Goal: Transaction & Acquisition: Purchase product/service

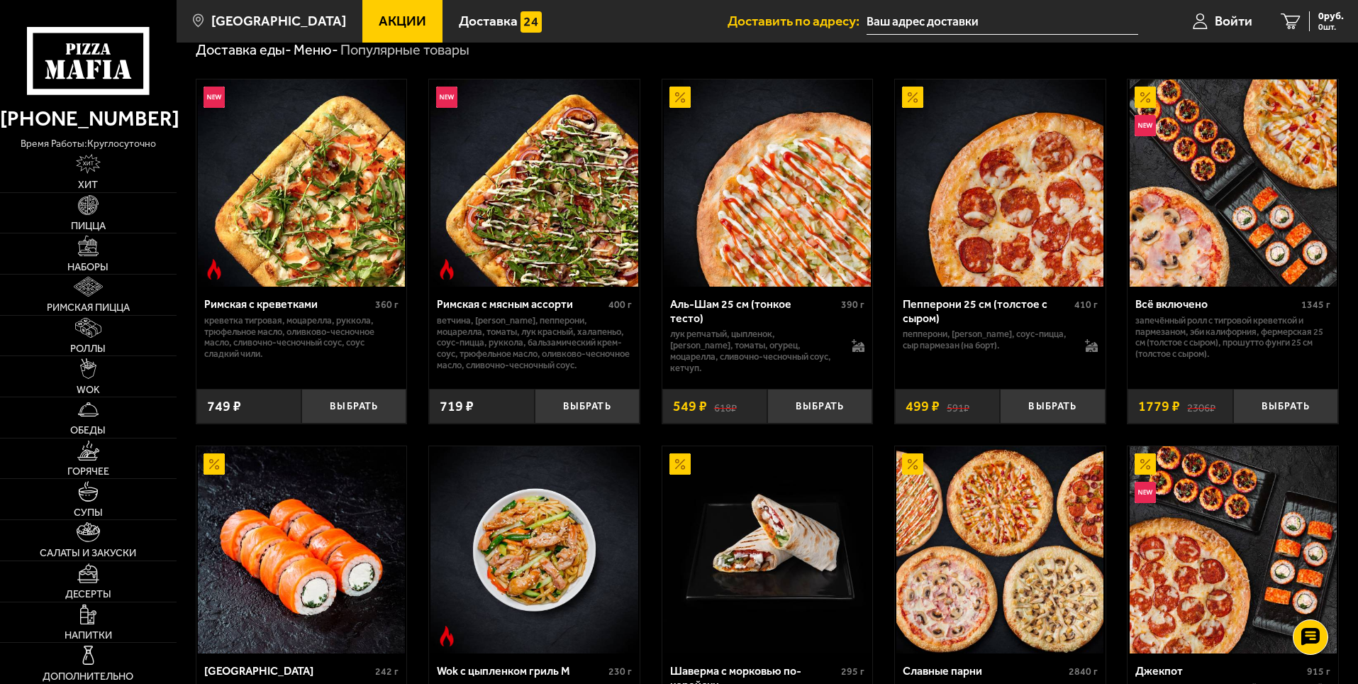
scroll to position [355, 0]
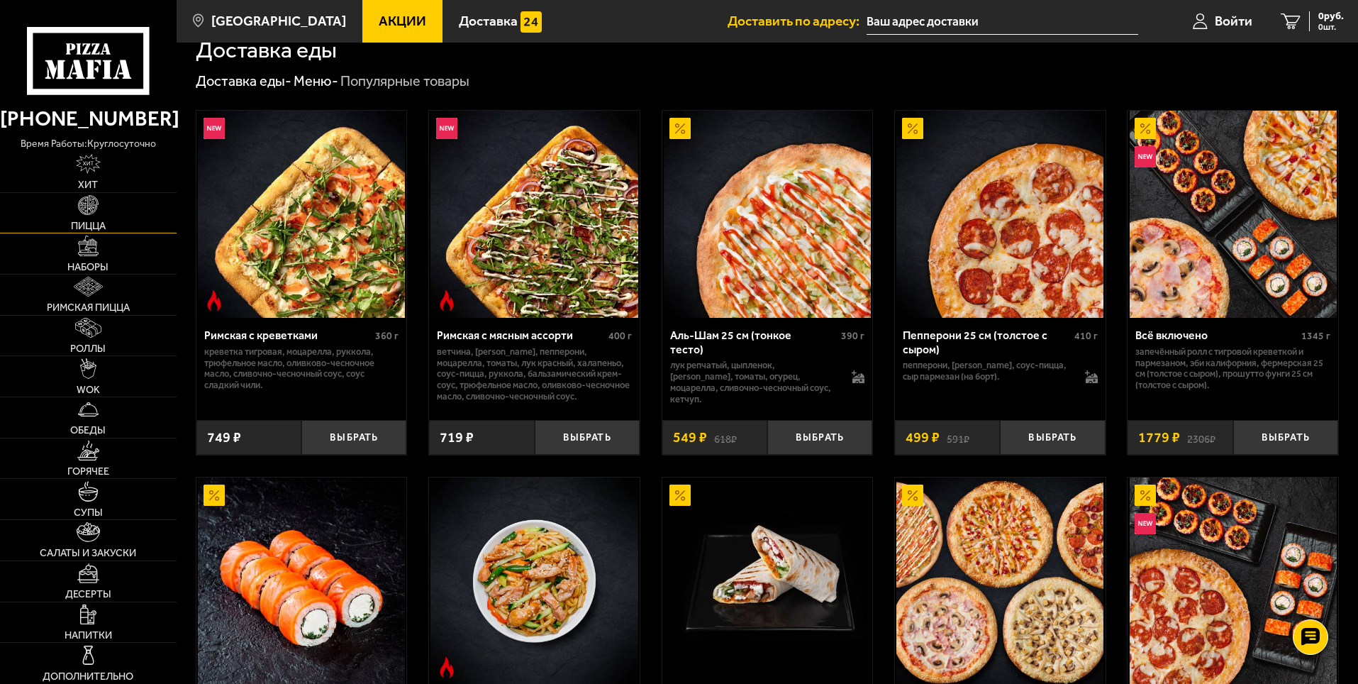
click at [88, 195] on img at bounding box center [88, 205] width 20 height 20
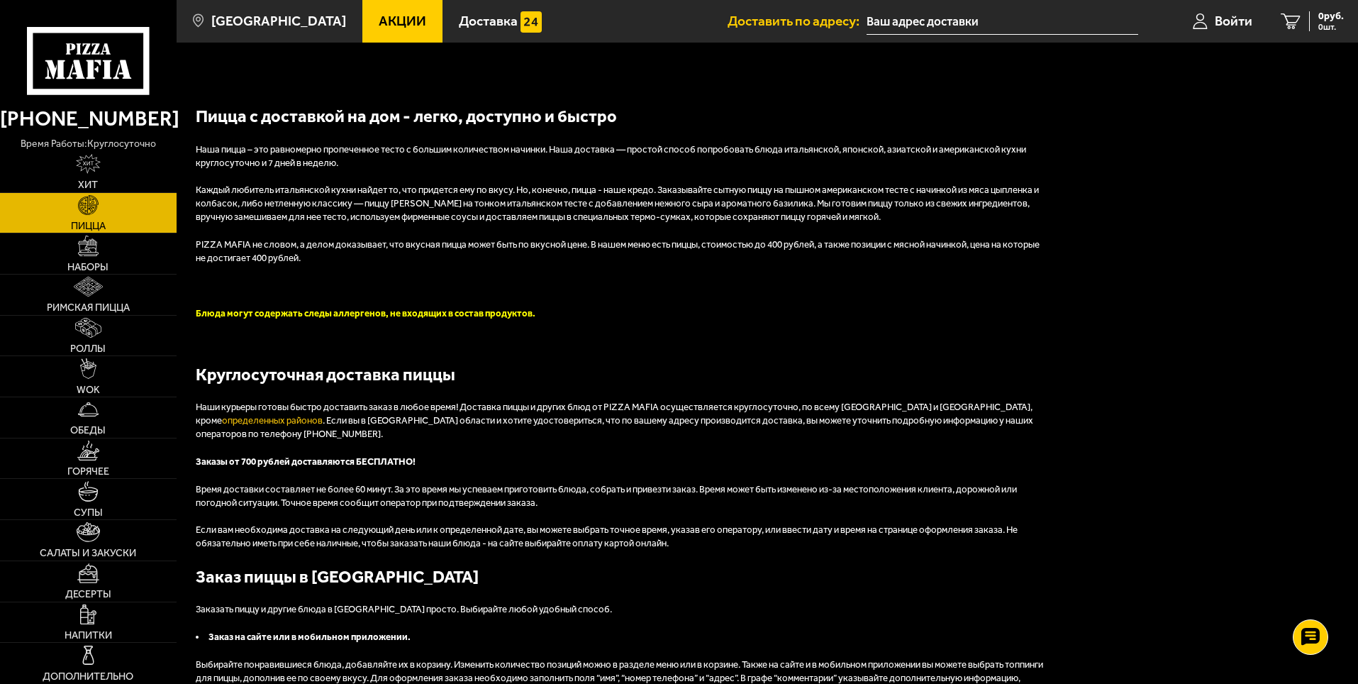
scroll to position [3617, 0]
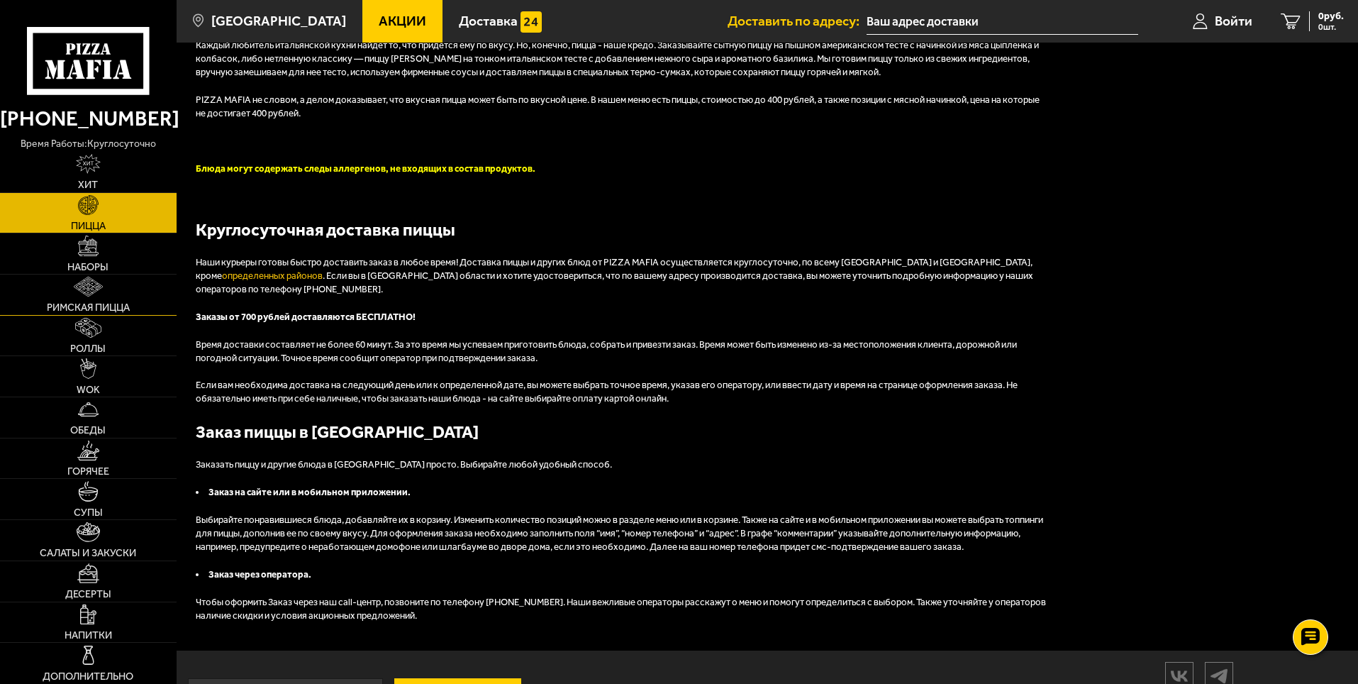
click at [108, 274] on link "Римская пицца" at bounding box center [88, 294] width 177 height 40
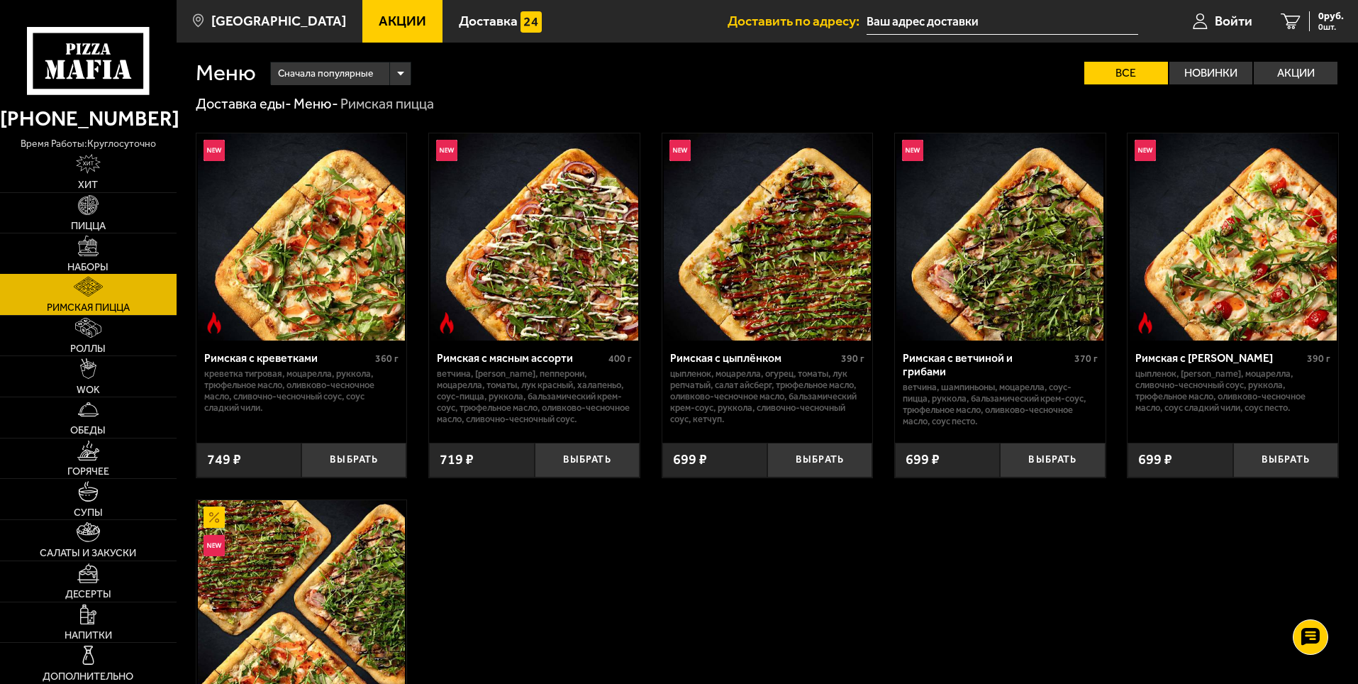
click at [104, 249] on link "Наборы" at bounding box center [88, 253] width 177 height 40
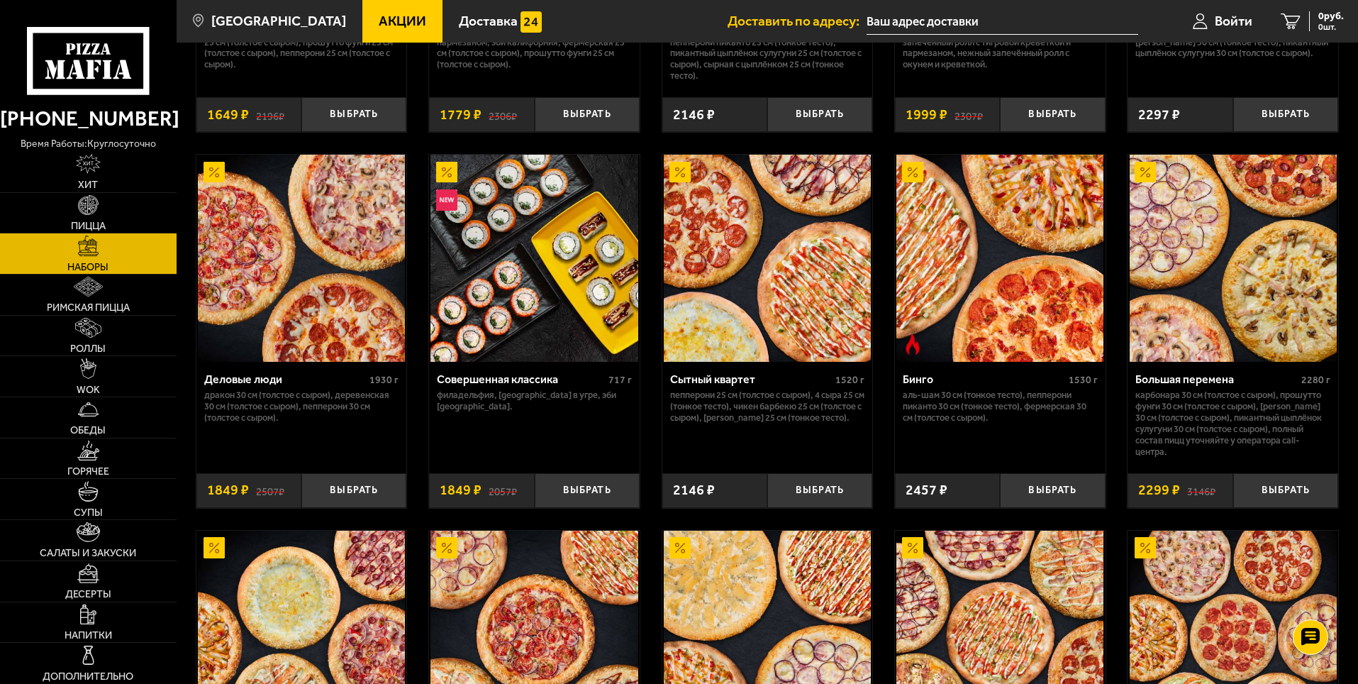
scroll to position [1347, 0]
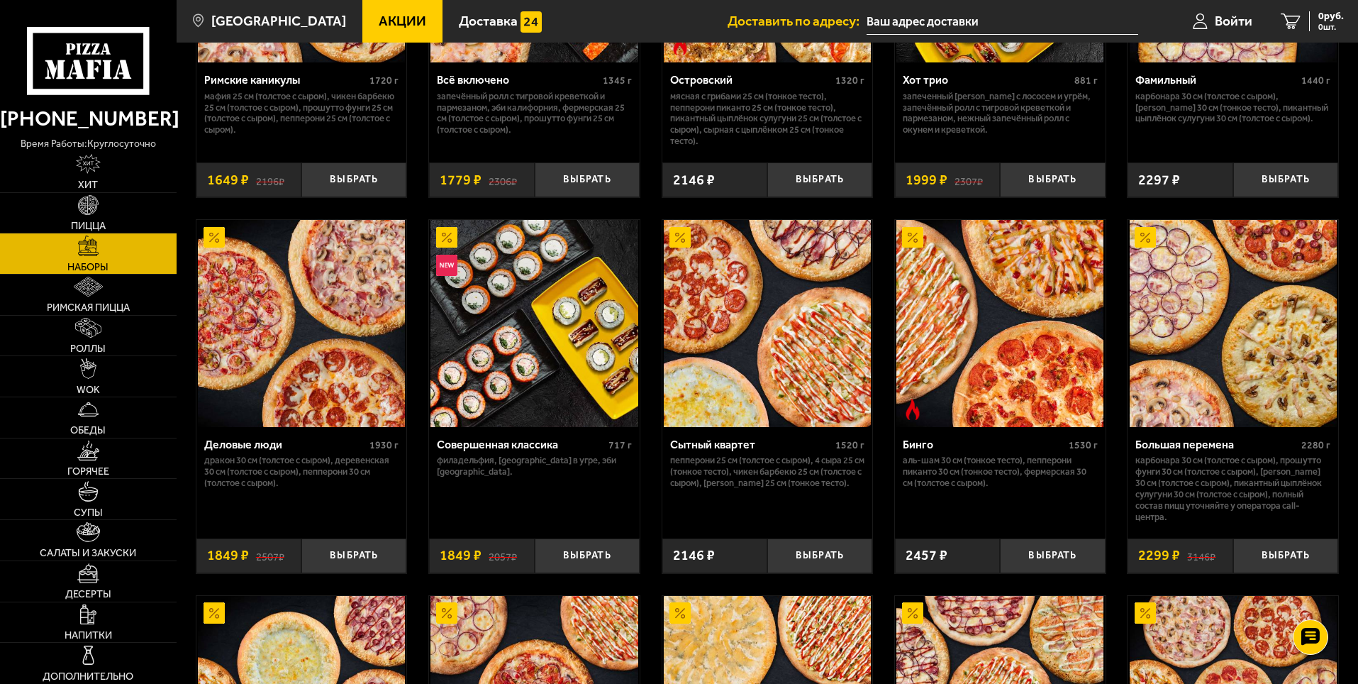
click at [1196, 451] on div "Большая перемена" at bounding box center [1216, 444] width 162 height 13
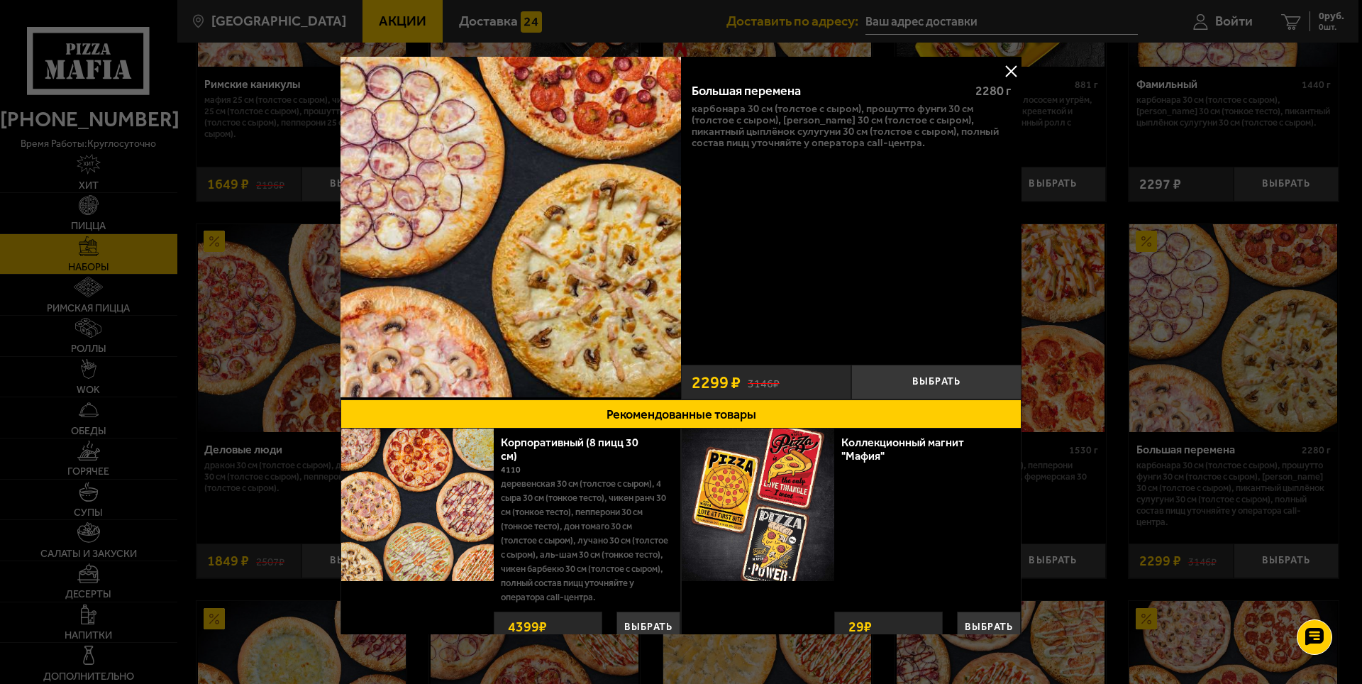
click at [1000, 74] on button at bounding box center [1010, 70] width 21 height 21
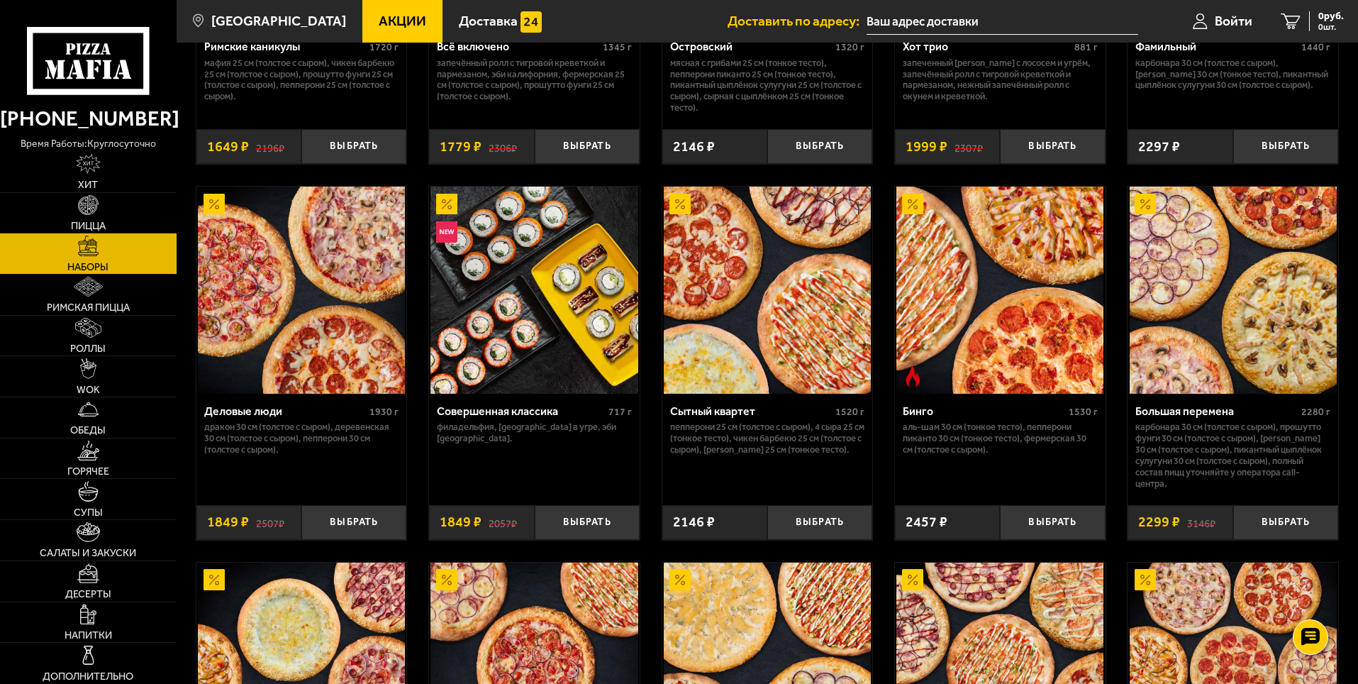
scroll to position [1093, 0]
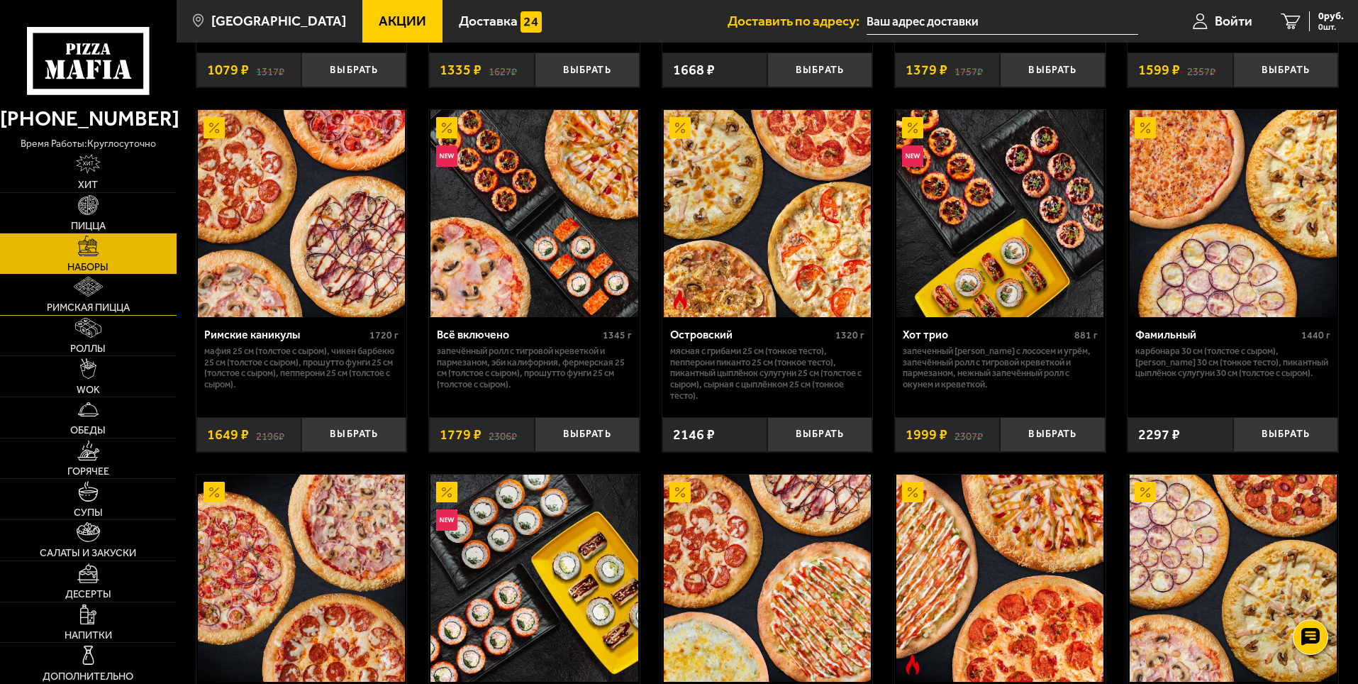
click at [95, 304] on span "Римская пицца" at bounding box center [88, 307] width 83 height 10
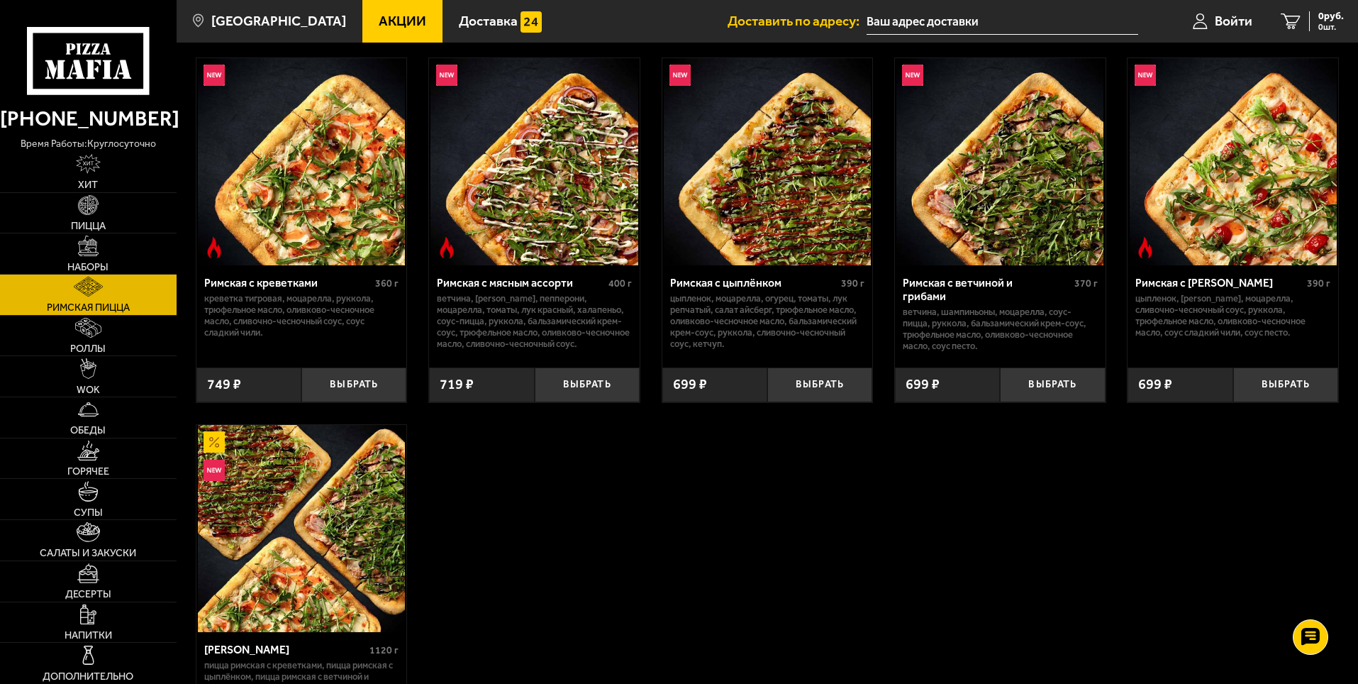
scroll to position [213, 0]
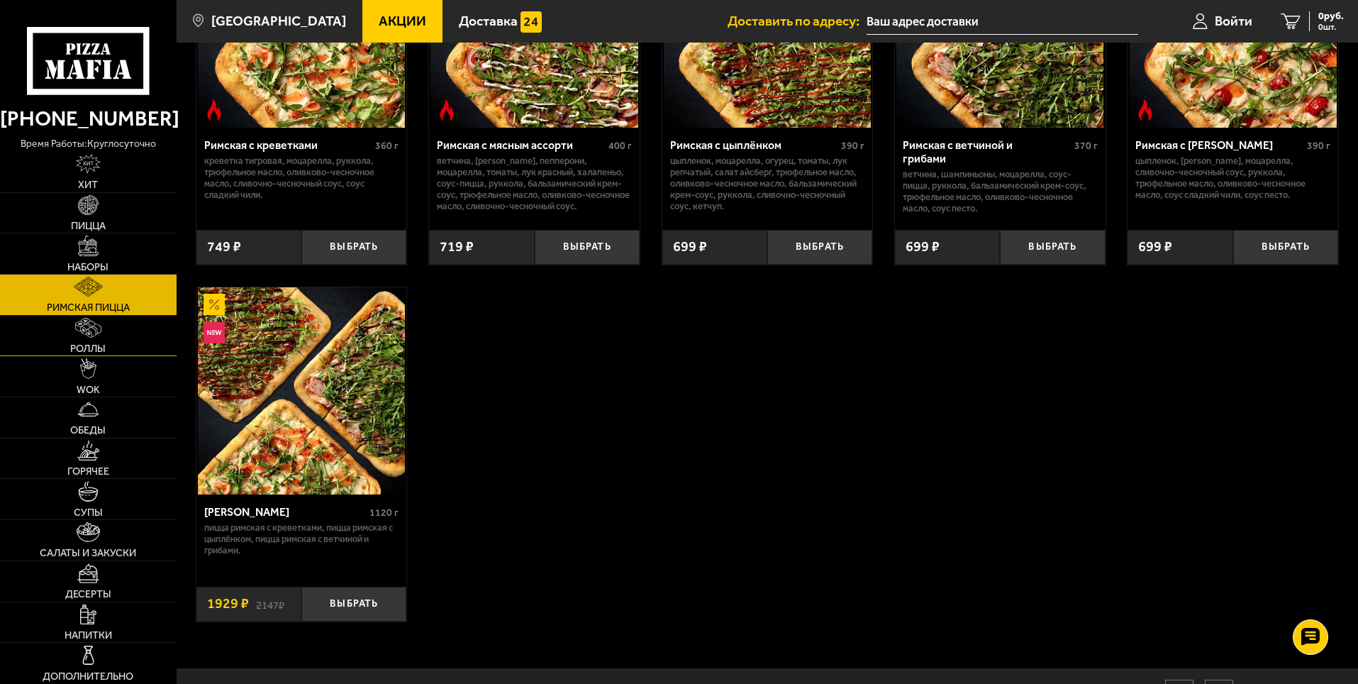
click at [105, 343] on span "Роллы" at bounding box center [87, 348] width 35 height 10
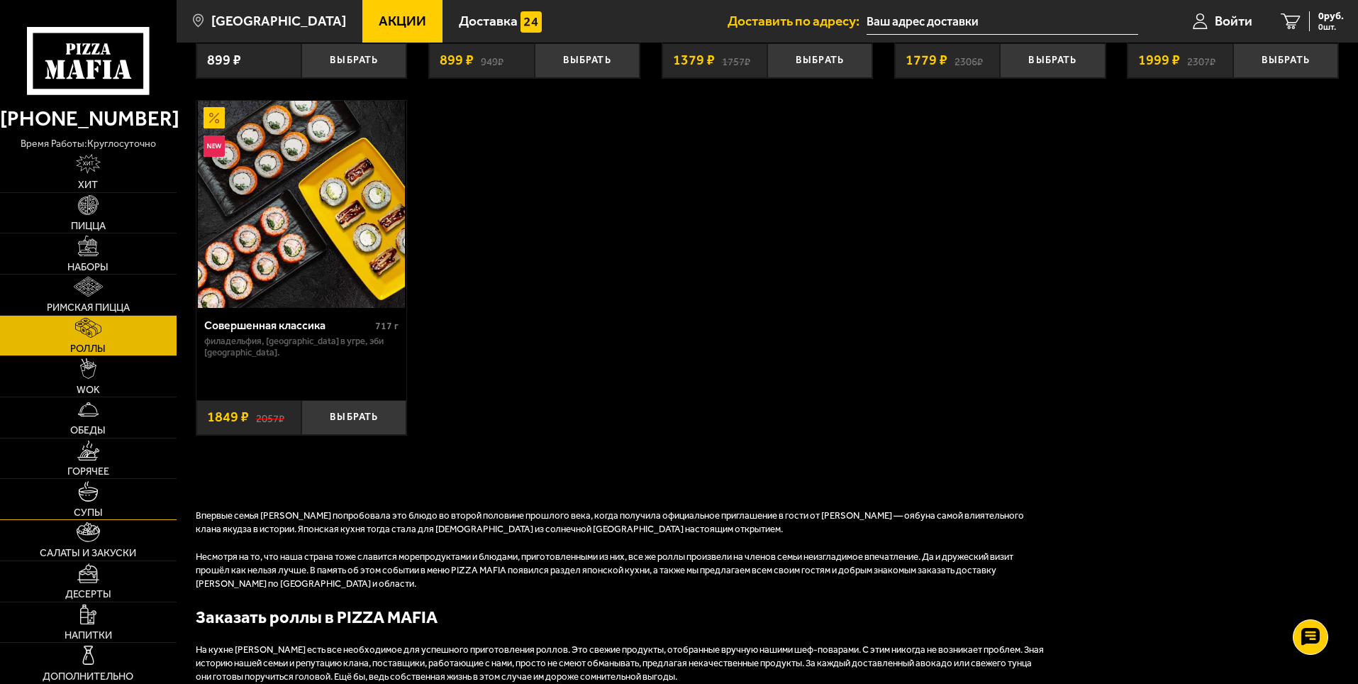
scroll to position [1135, 0]
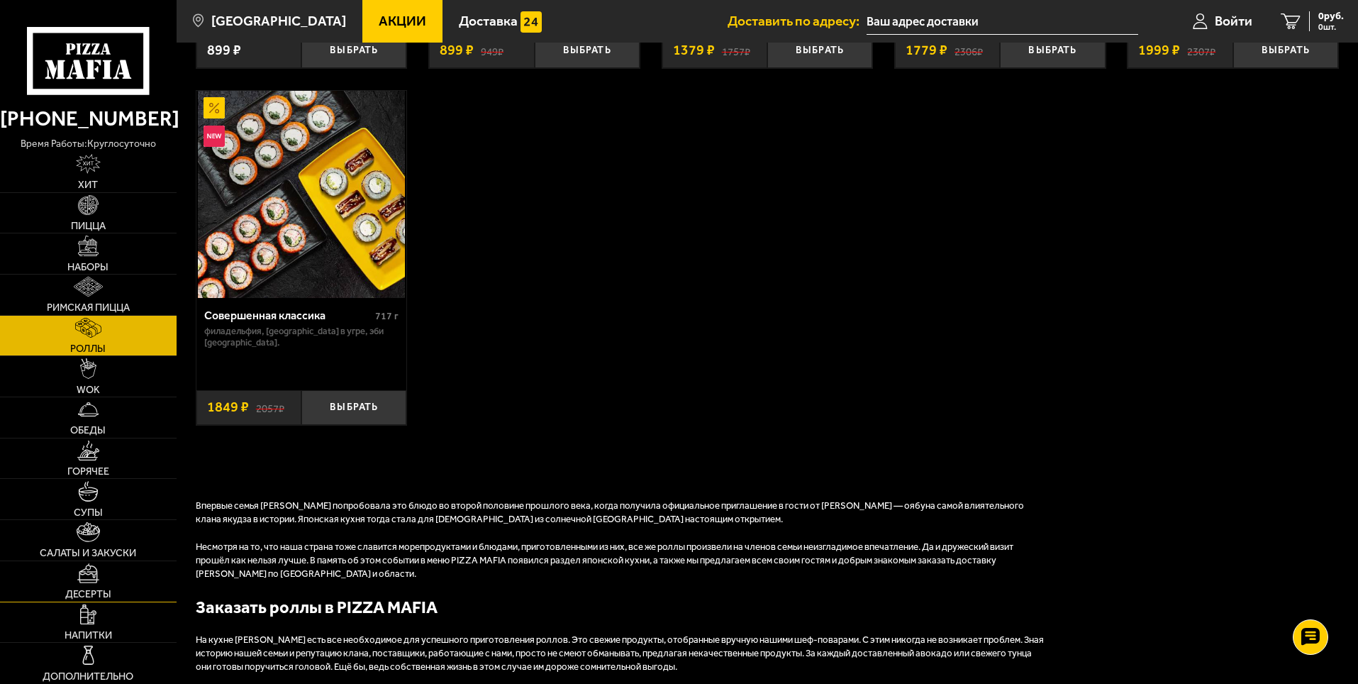
click at [89, 589] on span "Десерты" at bounding box center [88, 594] width 46 height 10
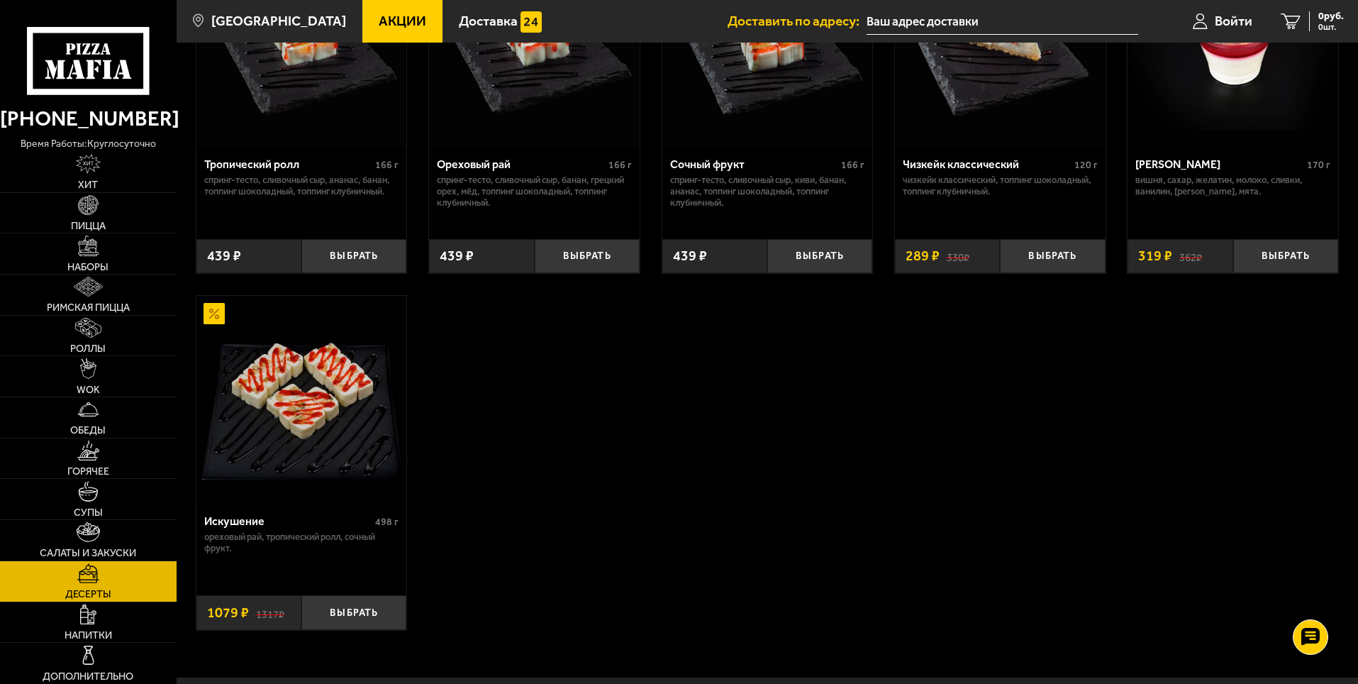
scroll to position [638, 0]
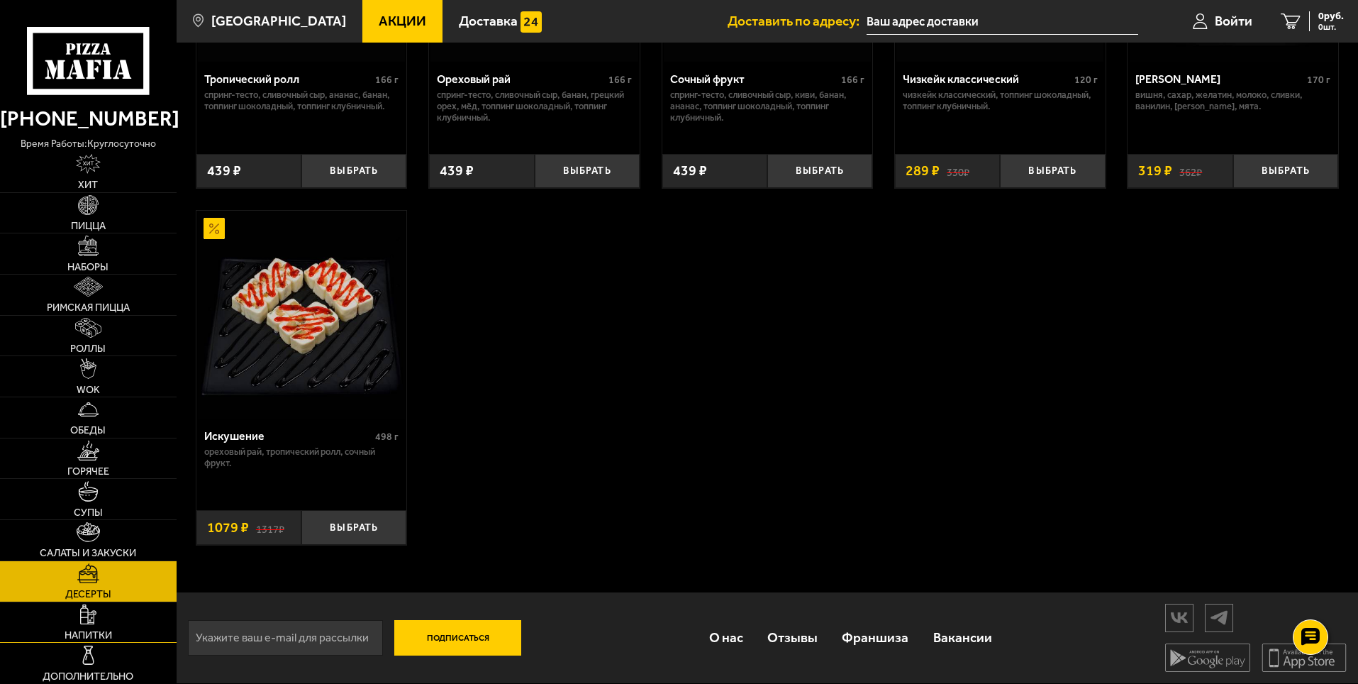
click at [88, 614] on img at bounding box center [88, 614] width 16 height 20
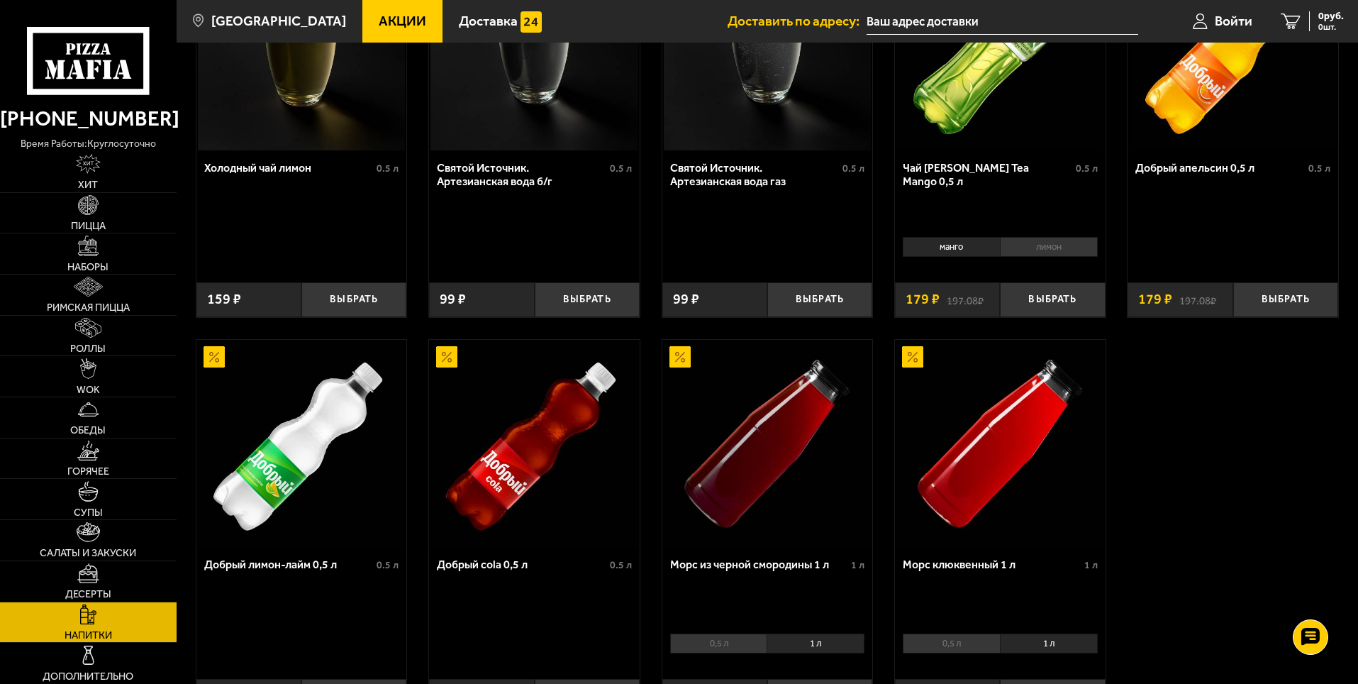
scroll to position [718, 0]
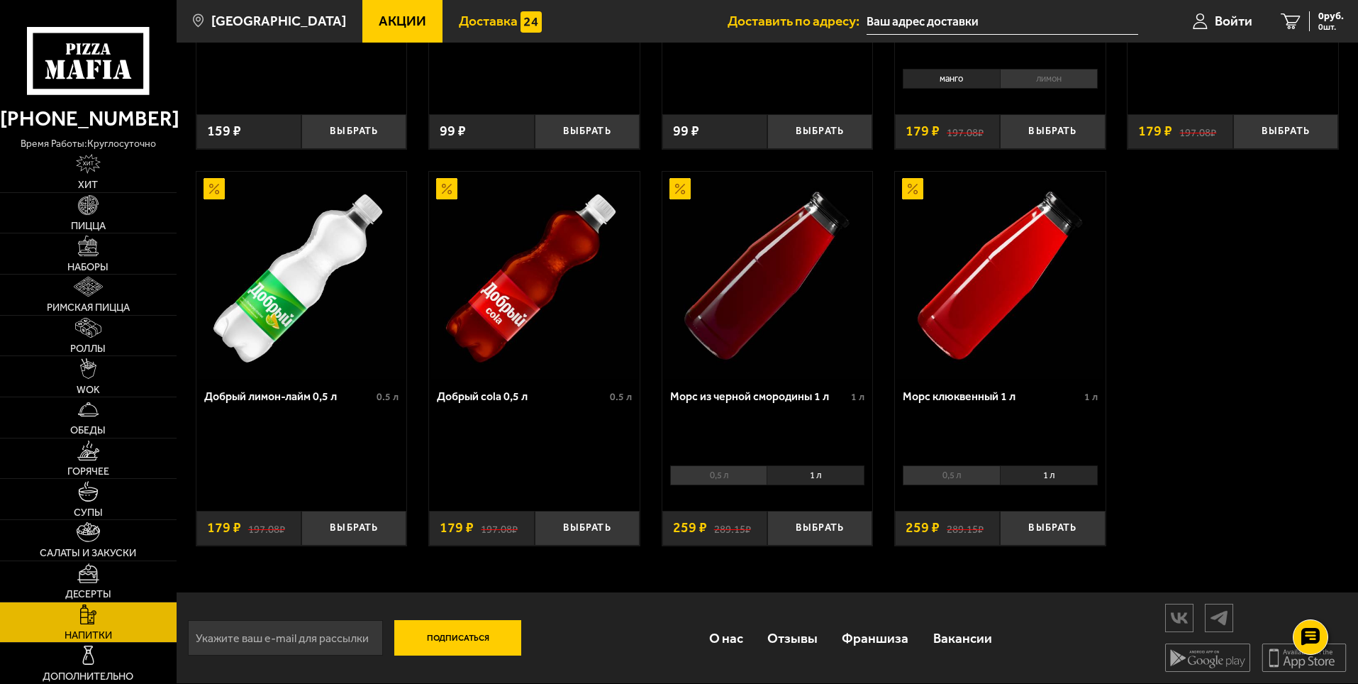
click at [489, 16] on span "Доставка" at bounding box center [488, 20] width 59 height 13
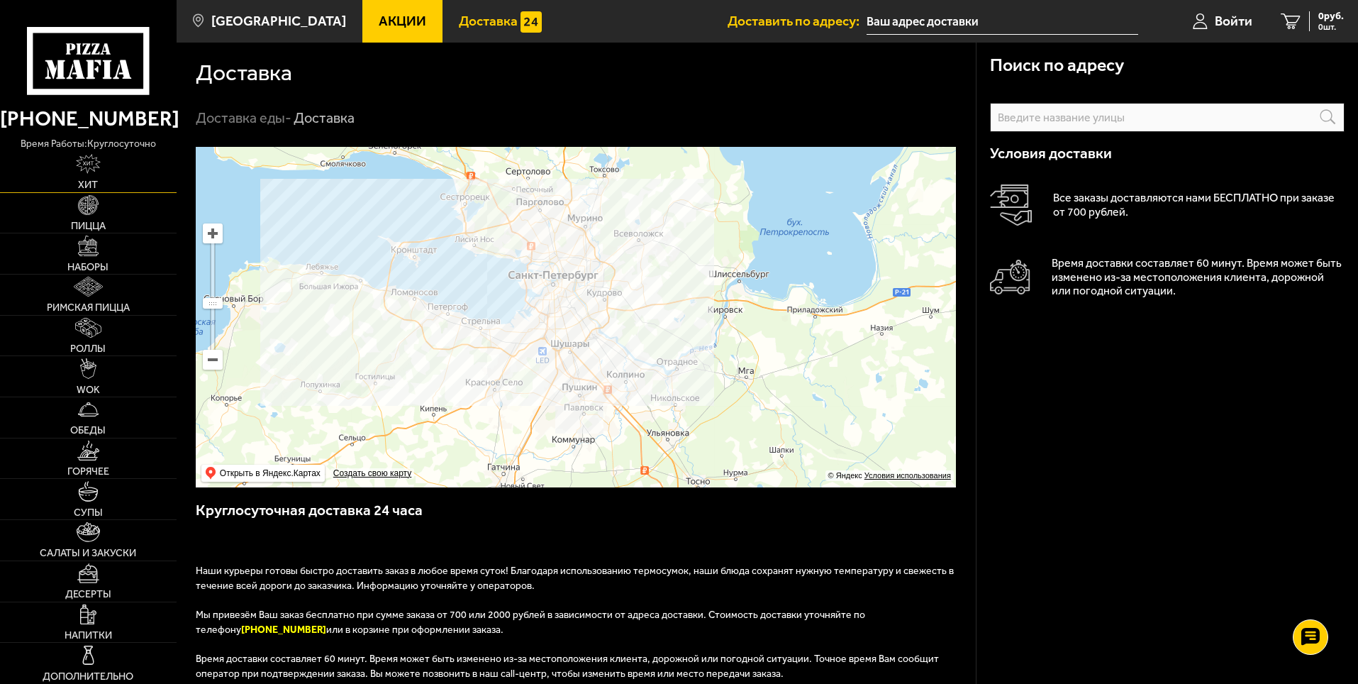
click at [90, 172] on img at bounding box center [88, 164] width 24 height 20
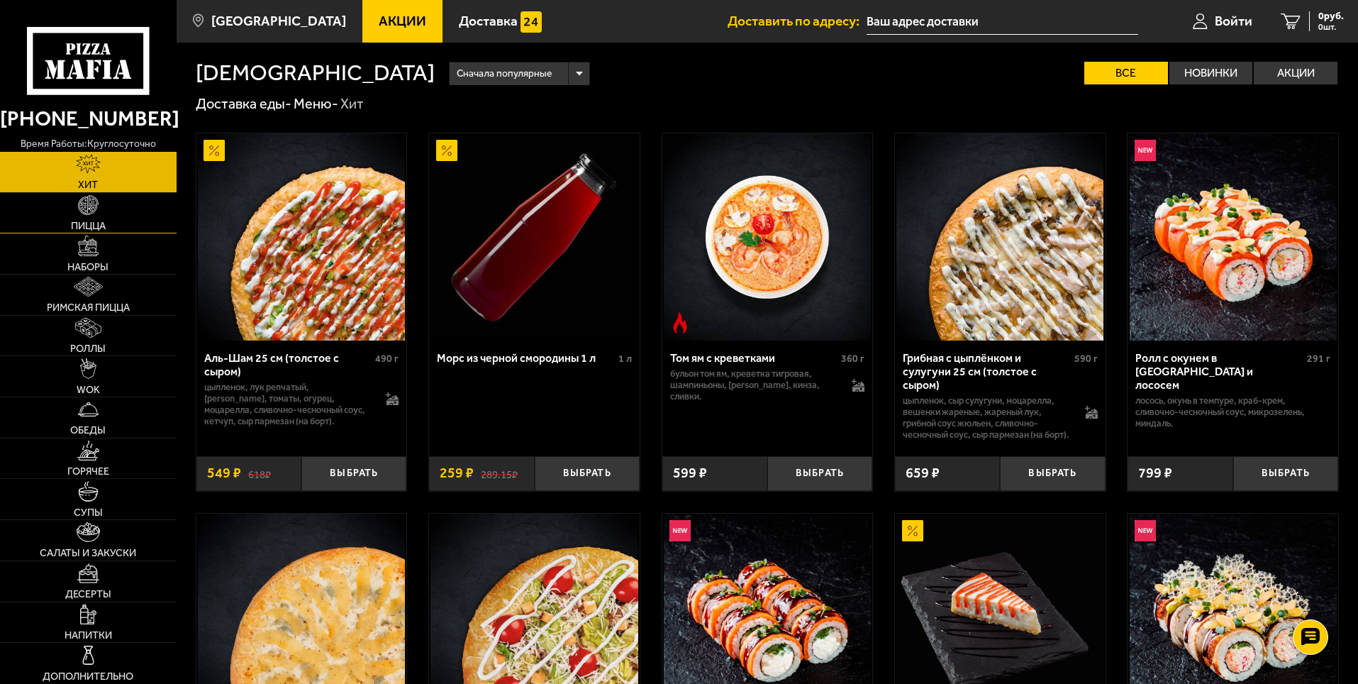
click at [93, 221] on span "Пицца" at bounding box center [88, 226] width 35 height 10
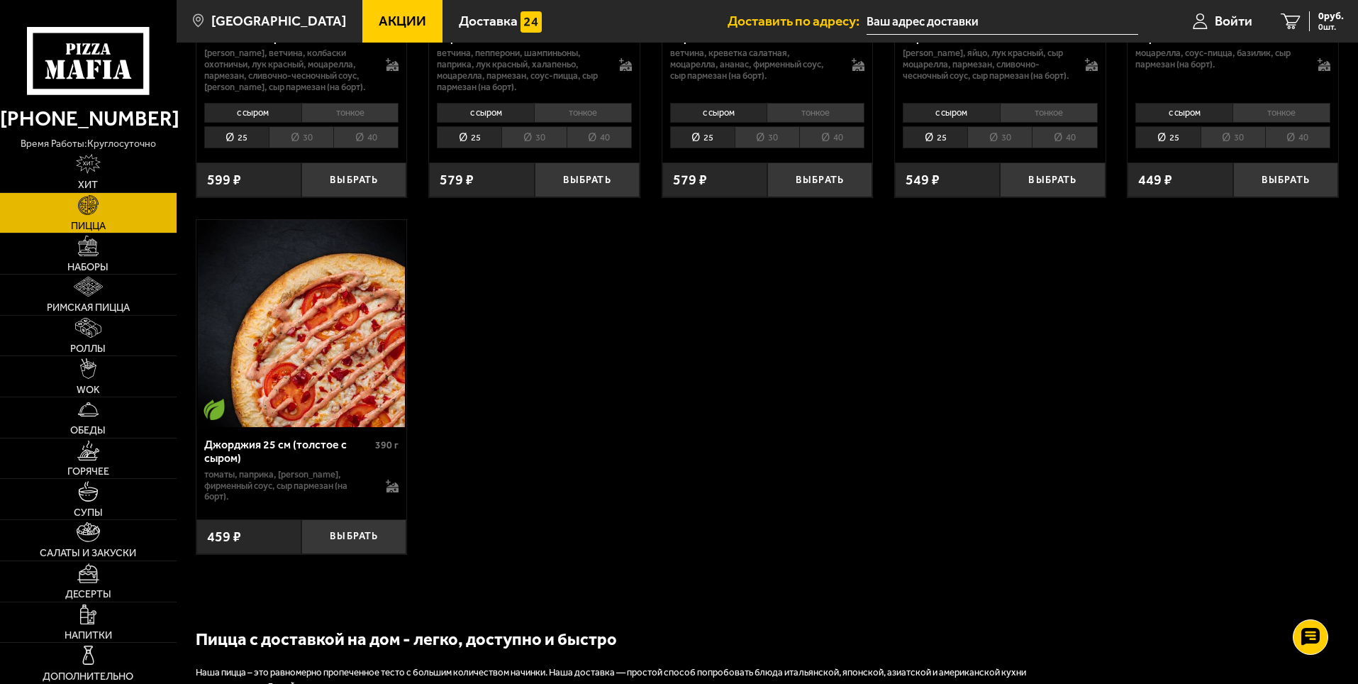
scroll to position [2837, 0]
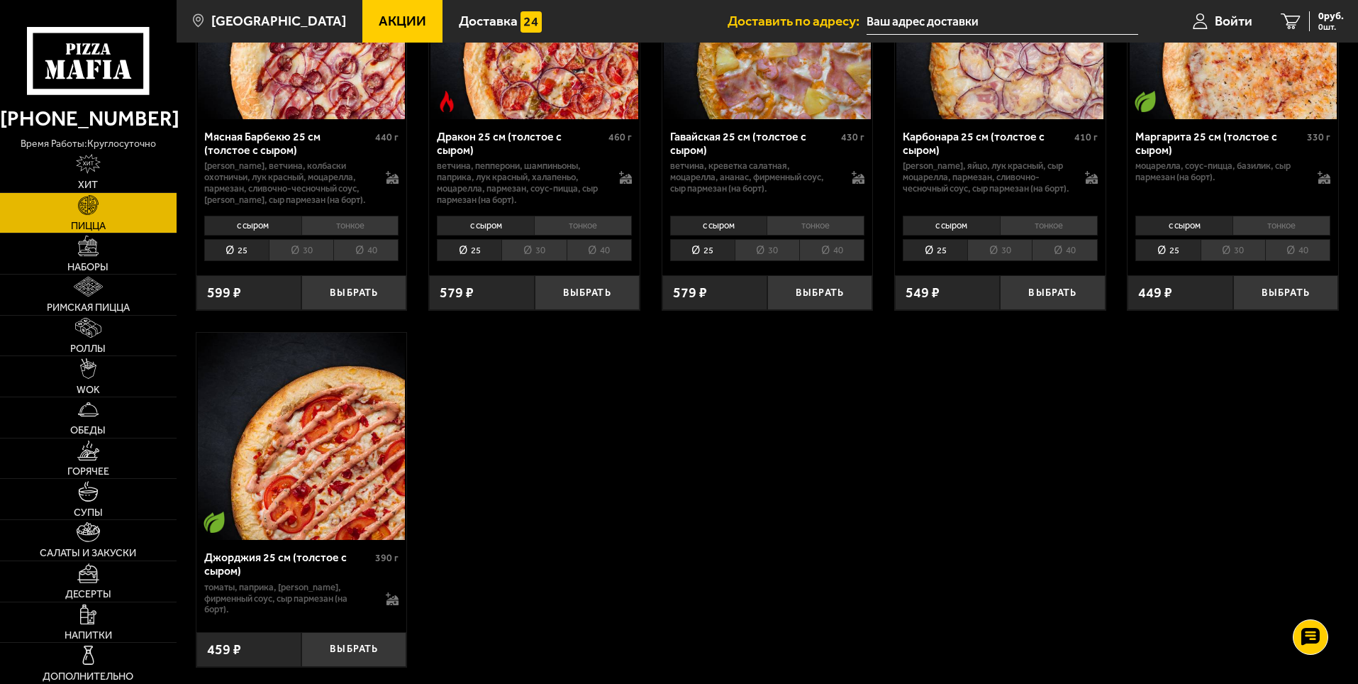
click at [269, 558] on div "Джорджия 25 см (толстое с сыром)" at bounding box center [288, 563] width 168 height 27
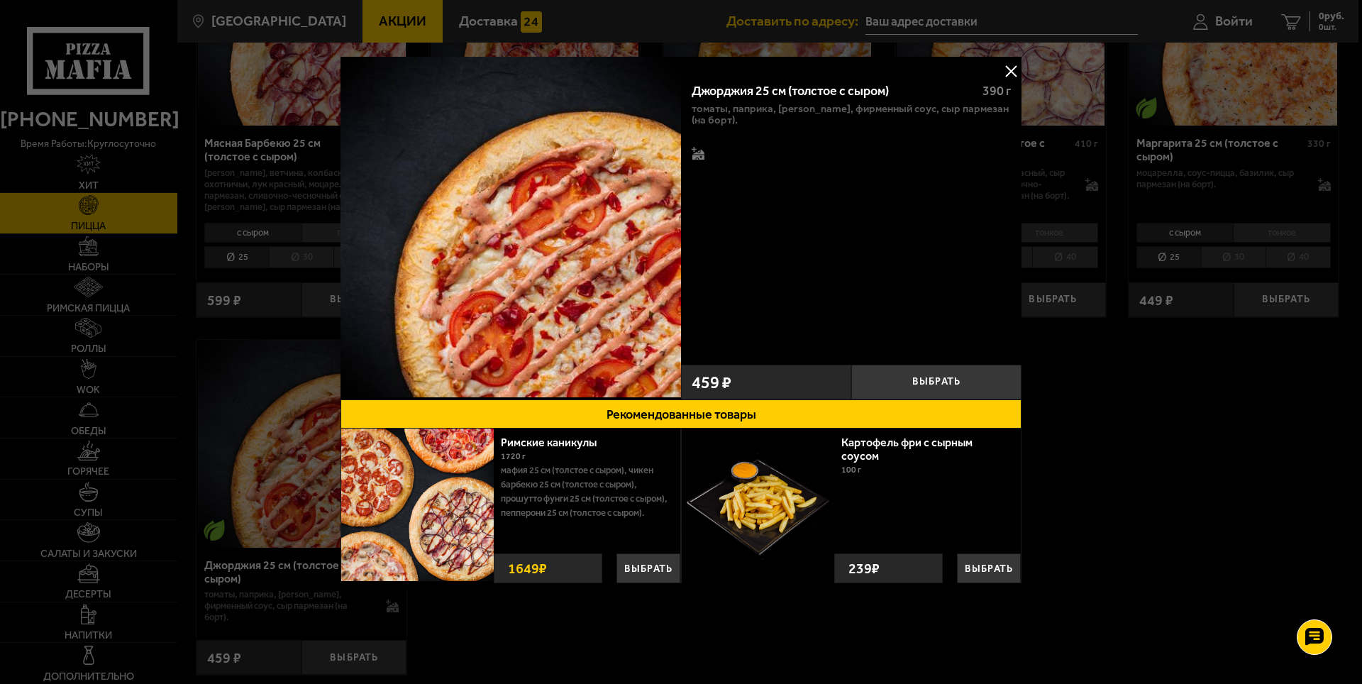
click at [789, 230] on div "Джорджия 25 см (толстое с сыром) 390 г томаты, паприка, [PERSON_NAME], фирменны…" at bounding box center [851, 214] width 340 height 286
click at [1015, 65] on button at bounding box center [1010, 70] width 21 height 21
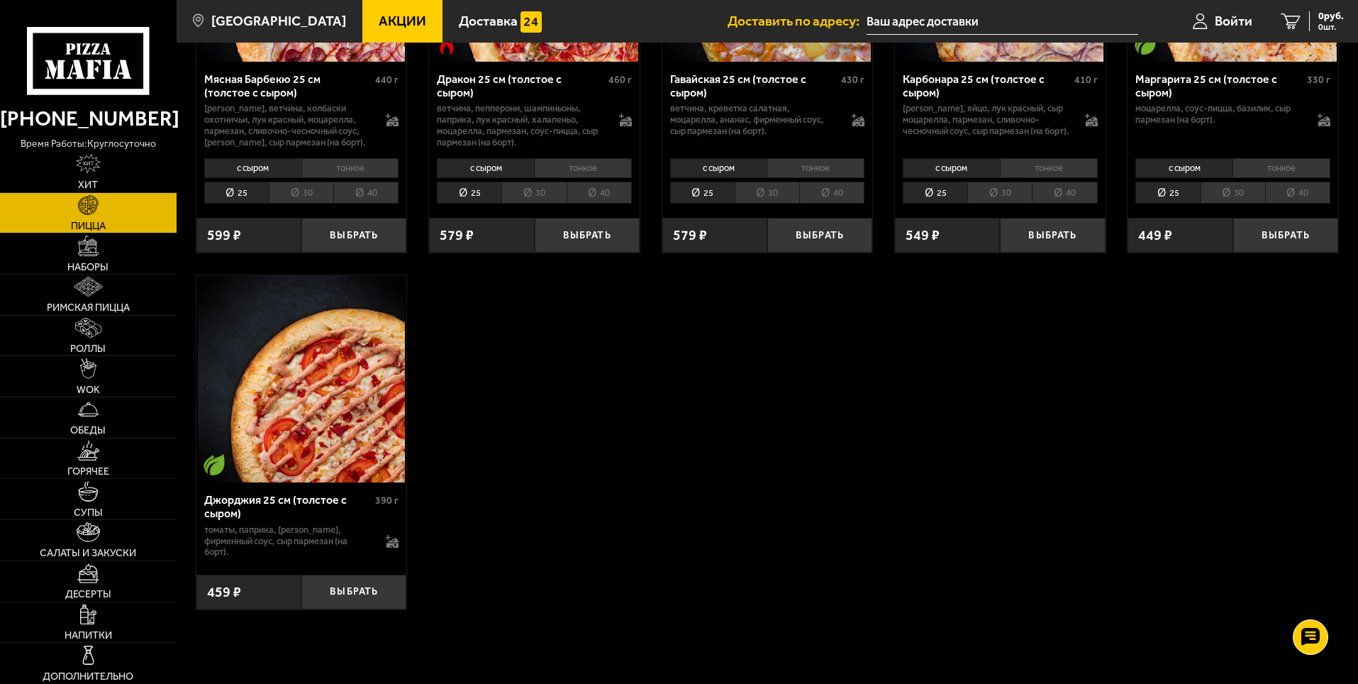
scroll to position [2695, 0]
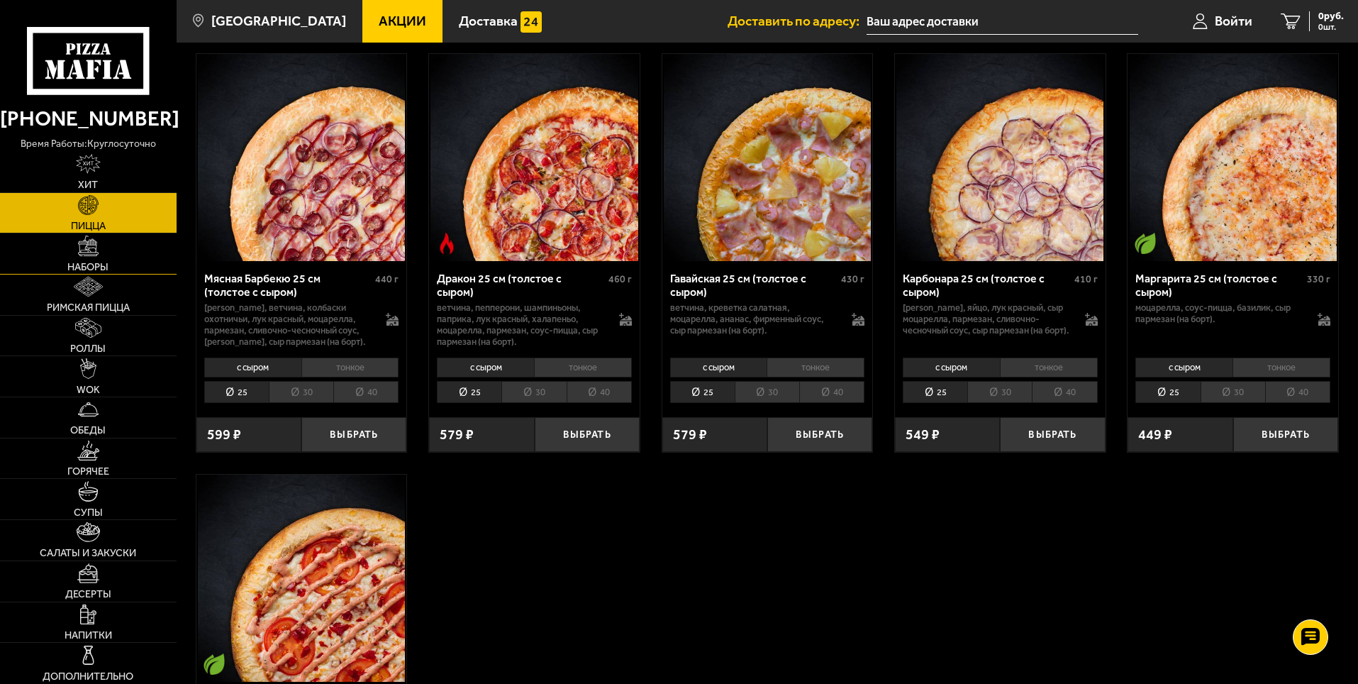
click at [91, 263] on span "Наборы" at bounding box center [87, 267] width 41 height 10
